Goal: Task Accomplishment & Management: Use online tool/utility

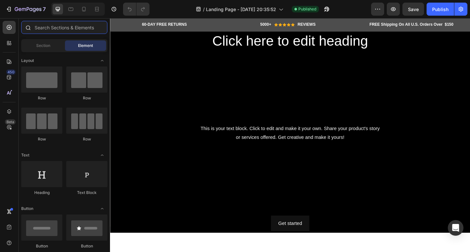
click at [71, 26] on input "text" at bounding box center [64, 27] width 86 height 13
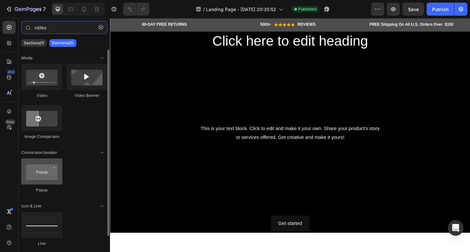
type input "video"
click at [42, 179] on div at bounding box center [41, 172] width 41 height 26
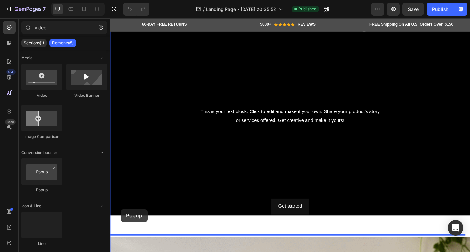
scroll to position [40, 0]
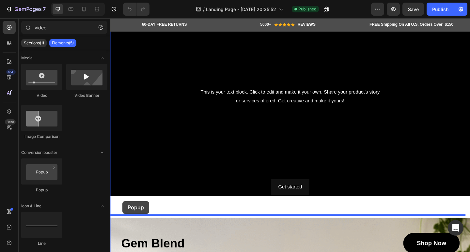
drag, startPoint x: 152, startPoint y: 197, endPoint x: 123, endPoint y: 217, distance: 35.2
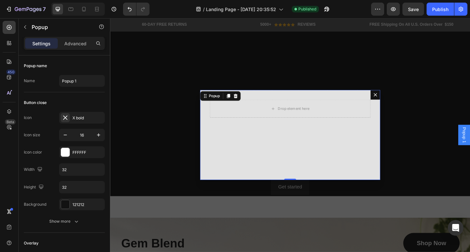
click at [396, 102] on icon "Dialog content" at bounding box center [398, 101] width 5 height 5
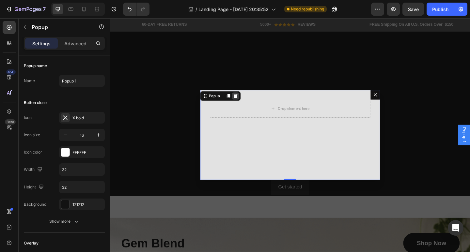
click at [244, 105] on icon "Dialog content" at bounding box center [246, 103] width 4 height 5
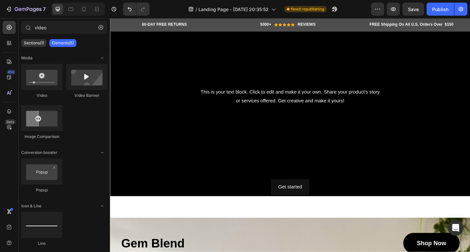
scroll to position [12, 0]
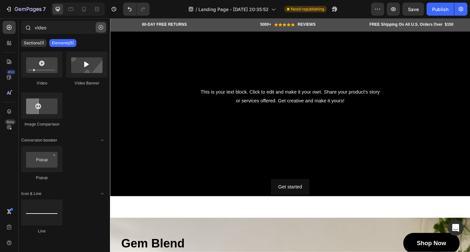
click at [99, 29] on icon "button" at bounding box center [101, 27] width 5 height 5
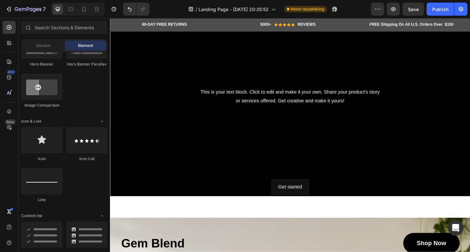
scroll to position [424, 0]
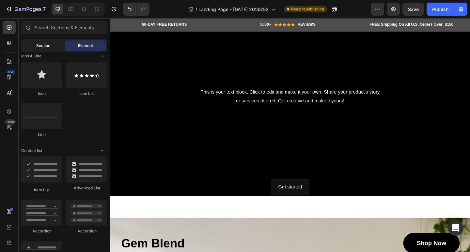
click at [50, 43] on span "Section" at bounding box center [43, 46] width 14 height 6
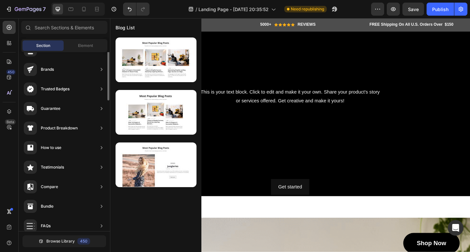
scroll to position [0, 0]
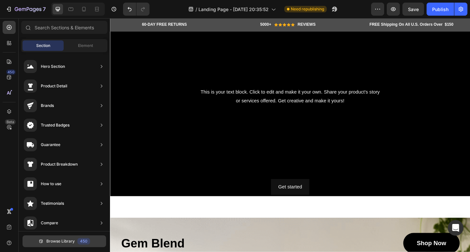
click at [74, 237] on button "Browse Library 450" at bounding box center [65, 242] width 84 height 12
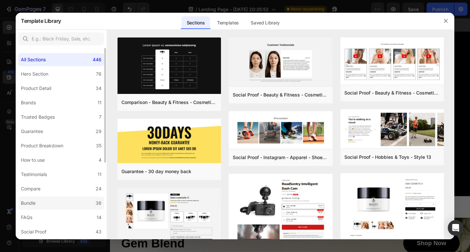
scroll to position [128, 0]
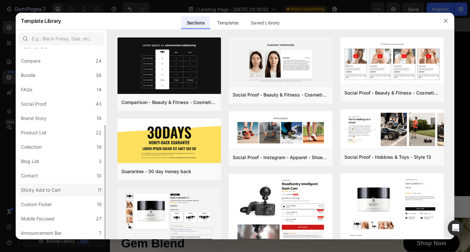
click at [62, 189] on div "Sticky Add to Cart" at bounding box center [42, 190] width 42 height 8
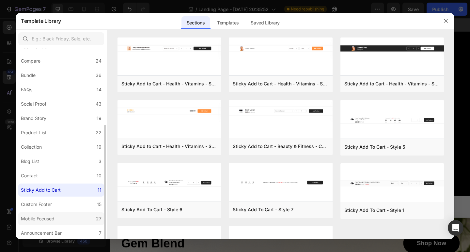
click at [62, 221] on label "Mobile Focused 27" at bounding box center [61, 218] width 86 height 13
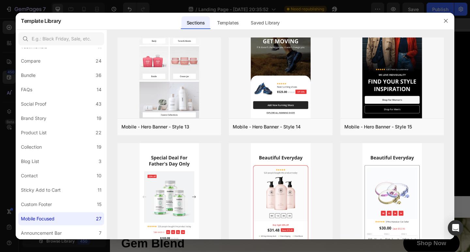
scroll to position [326, 0]
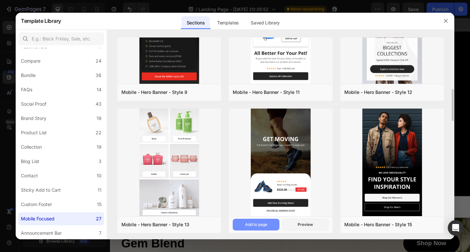
click at [262, 228] on button "Add to page" at bounding box center [256, 225] width 47 height 12
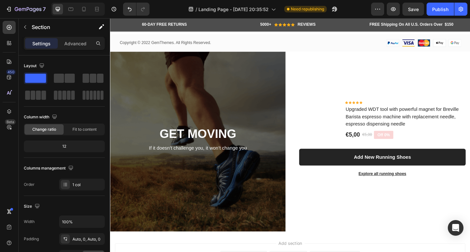
scroll to position [4044, 0]
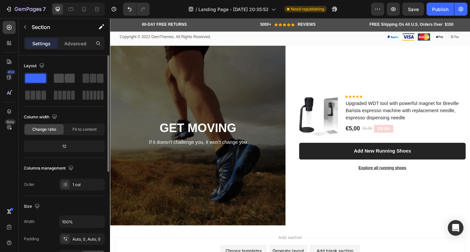
click at [73, 82] on span at bounding box center [70, 78] width 10 height 9
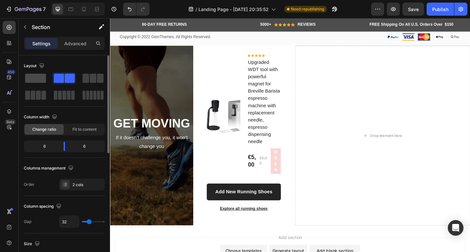
click at [41, 76] on span at bounding box center [35, 78] width 21 height 9
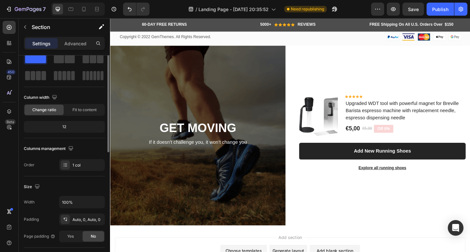
scroll to position [0, 0]
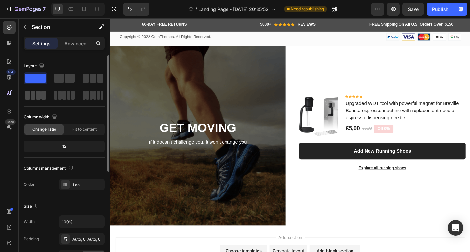
click at [43, 98] on span at bounding box center [43, 95] width 5 height 9
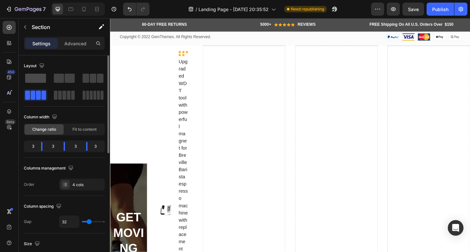
click at [39, 81] on span at bounding box center [35, 78] width 21 height 9
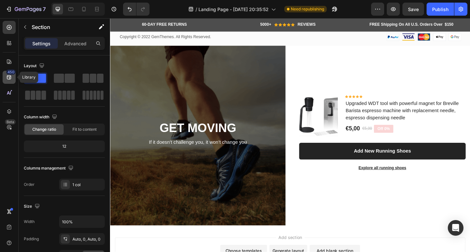
click at [9, 76] on icon at bounding box center [9, 77] width 7 height 7
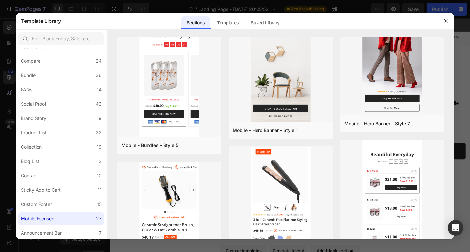
scroll to position [913, 0]
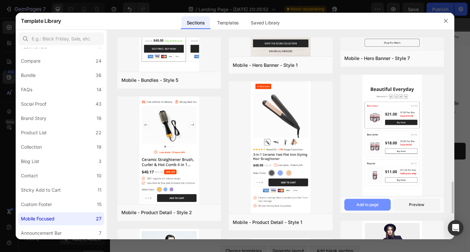
click at [363, 203] on div "Add to page" at bounding box center [367, 205] width 22 height 6
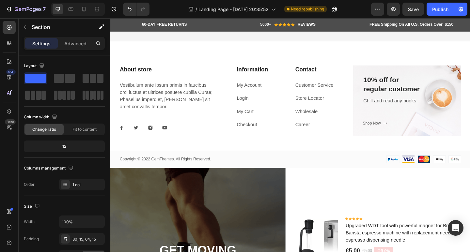
scroll to position [3976, 0]
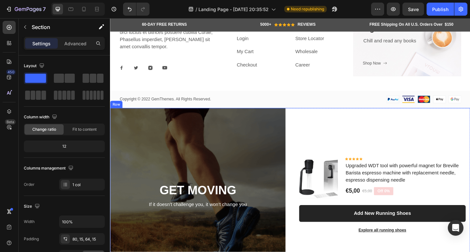
click at [333, 158] on div "(P) Images & Gallery Icon Icon Icon Icon Icon Icon List Hoz Upgraded WDT tool w…" at bounding box center [406, 214] width 191 height 196
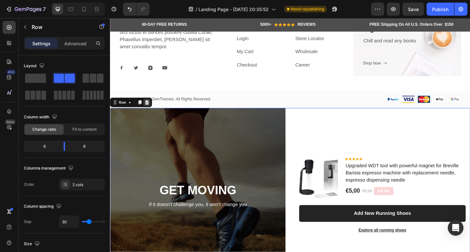
click at [149, 112] on icon at bounding box center [150, 110] width 4 height 5
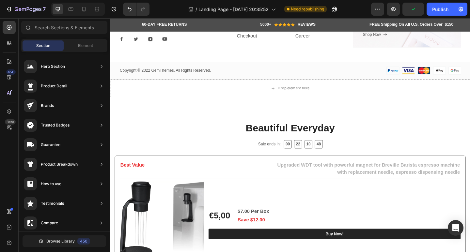
scroll to position [3975, 0]
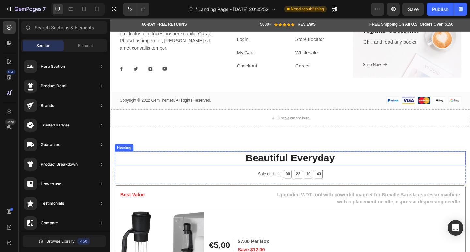
click at [236, 166] on p "Beautiful Everyday" at bounding box center [305, 171] width 380 height 14
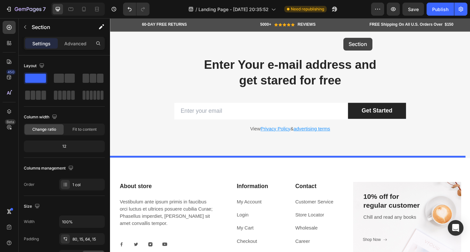
scroll to position [3776, 0]
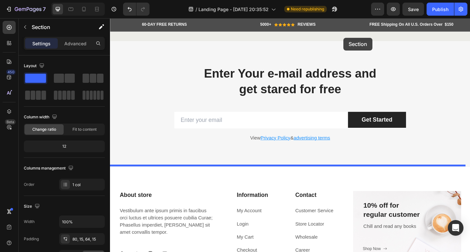
drag, startPoint x: 362, startPoint y: 132, endPoint x: 364, endPoint y: 39, distance: 92.3
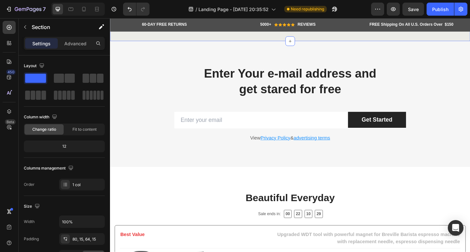
scroll to position [3771, 0]
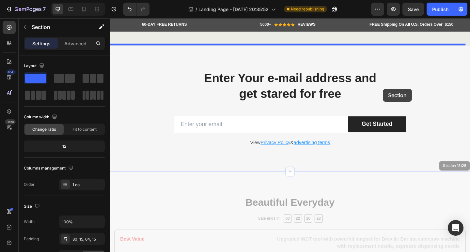
drag, startPoint x: 468, startPoint y: 178, endPoint x: 392, endPoint y: 78, distance: 126.0
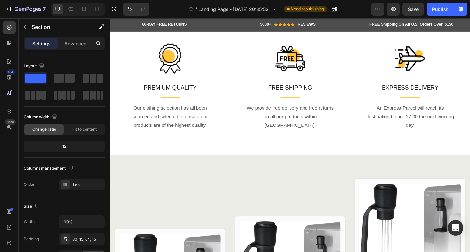
scroll to position [3420, 0]
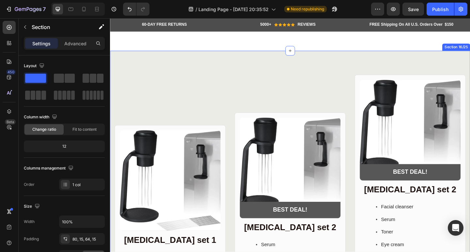
click at [334, 71] on div "Product Images Row Skin care set 1 Heading Serum Toner Moisturizer Item List €5…" at bounding box center [305, 226] width 391 height 345
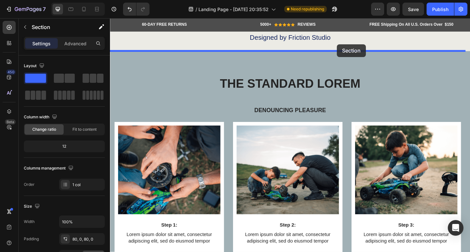
scroll to position [2867, 0]
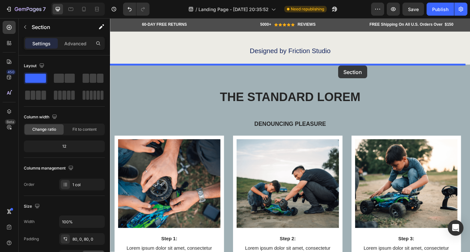
drag, startPoint x: 359, startPoint y: 50, endPoint x: 359, endPoint y: 69, distance: 19.2
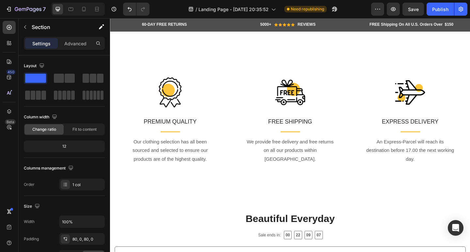
scroll to position [3878, 0]
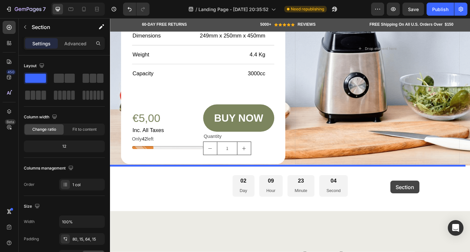
scroll to position [2601, 0]
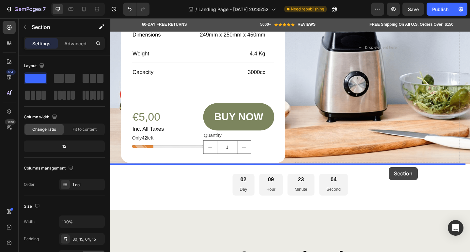
drag, startPoint x: 361, startPoint y: 134, endPoint x: 412, endPoint y: 181, distance: 69.5
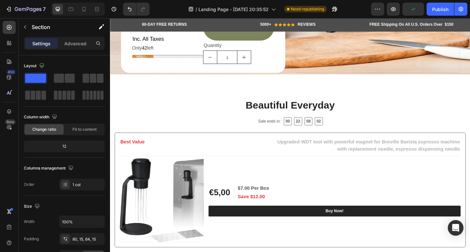
scroll to position [2633, 0]
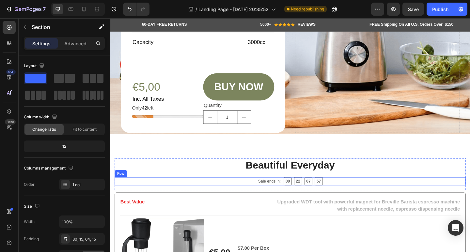
click at [263, 195] on div "Sale ends in: Text block 00 22 07 57 CountDown Timer Row" at bounding box center [306, 196] width 382 height 9
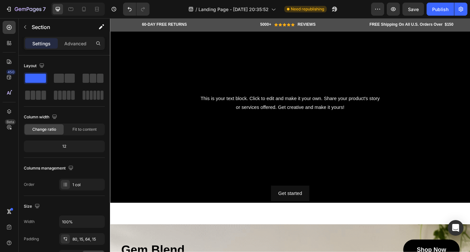
scroll to position [0, 0]
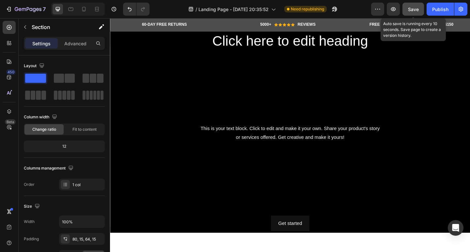
click at [409, 10] on span "Save" at bounding box center [413, 10] width 11 height 6
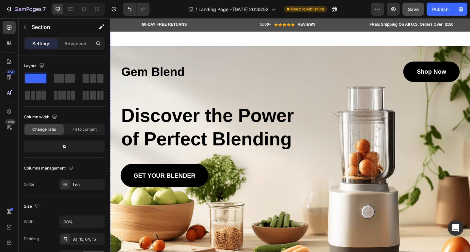
scroll to position [196, 0]
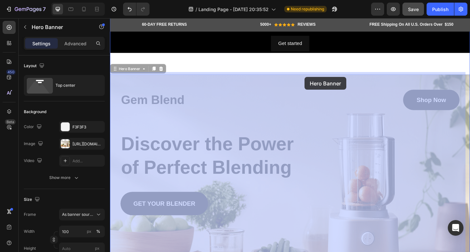
drag, startPoint x: 320, startPoint y: 70, endPoint x: 321, endPoint y: 82, distance: 12.4
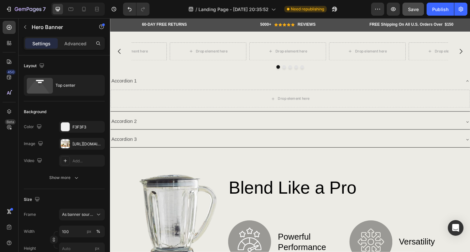
scroll to position [424, 0]
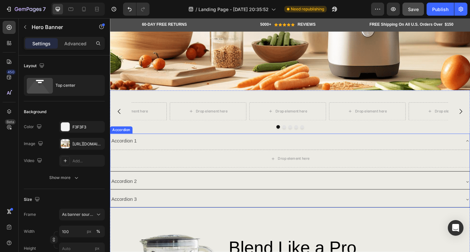
click at [264, 151] on div "Accordion 1" at bounding box center [300, 151] width 380 height 11
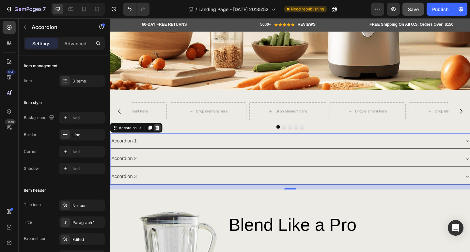
click at [161, 135] on icon at bounding box center [161, 137] width 5 height 5
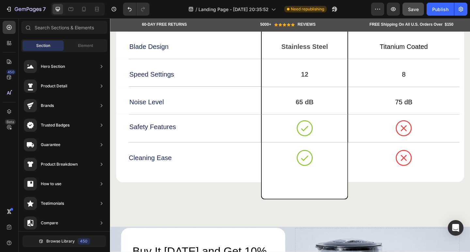
scroll to position [2545, 0]
